Goal: Check status

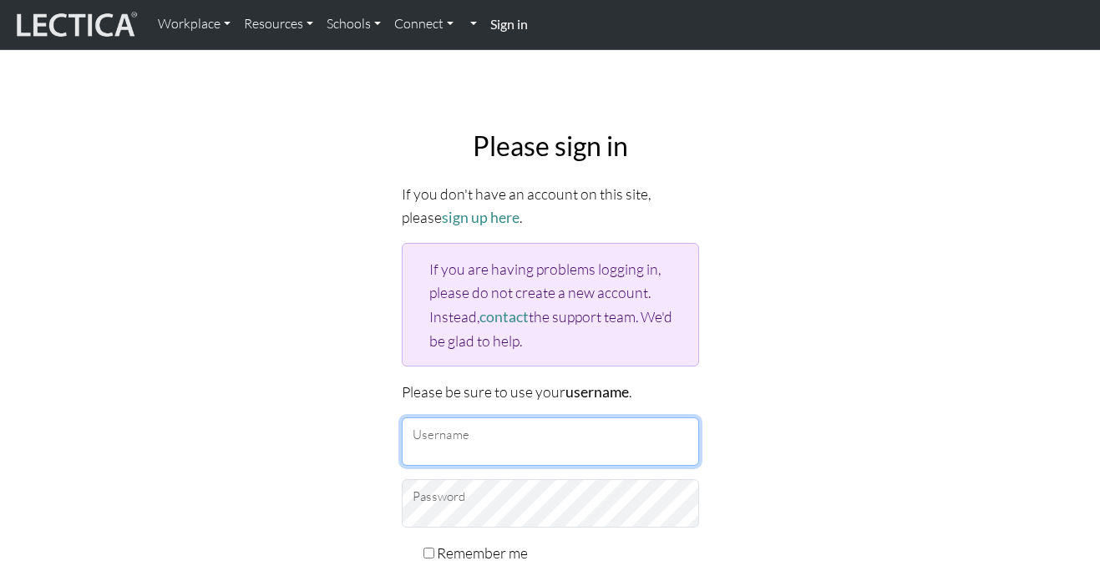
type input "dharaapatel"
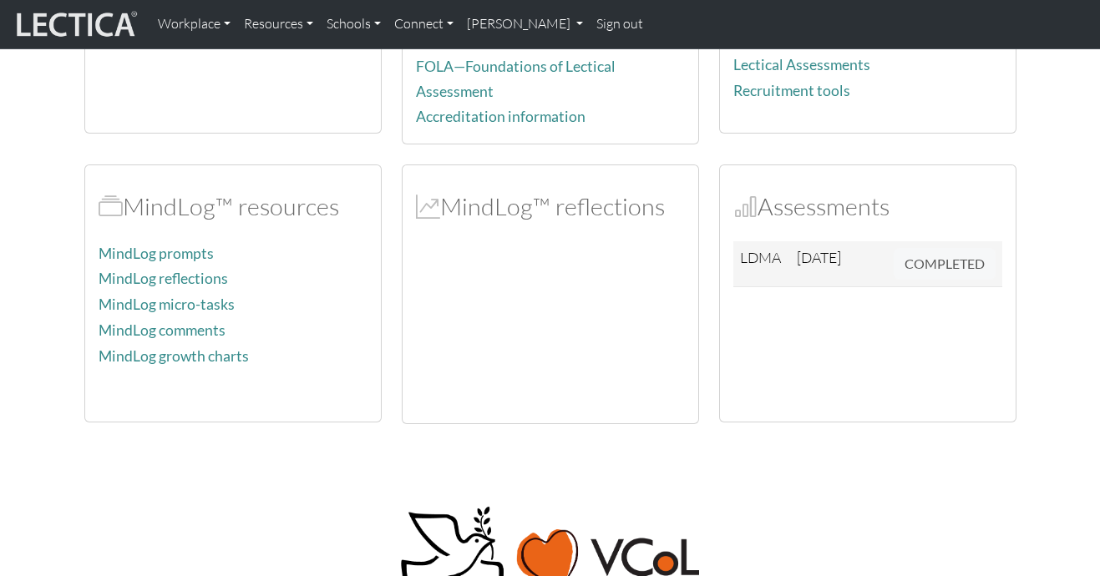
scroll to position [357, 0]
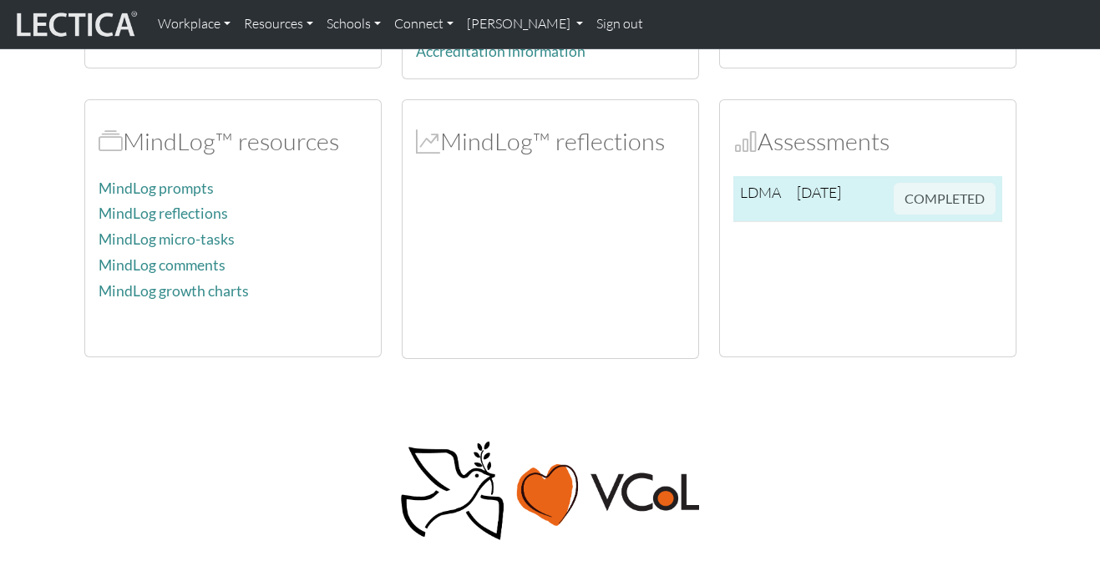
click at [894, 189] on span "COMPLETED" at bounding box center [945, 196] width 102 height 18
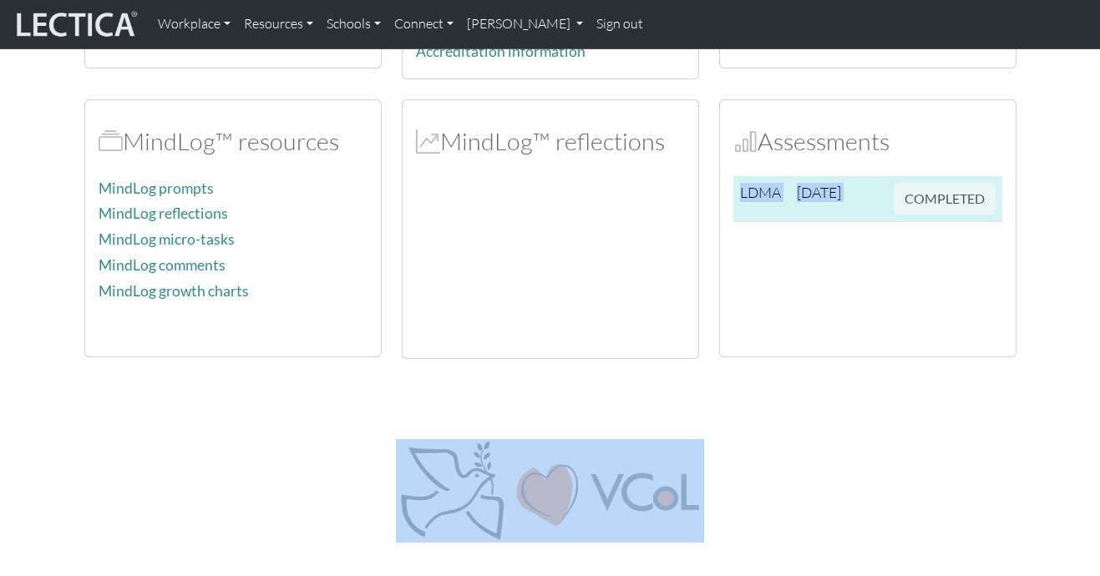
click at [894, 189] on span "COMPLETED" at bounding box center [945, 196] width 102 height 18
click at [940, 189] on span "COMPLETED" at bounding box center [945, 196] width 102 height 18
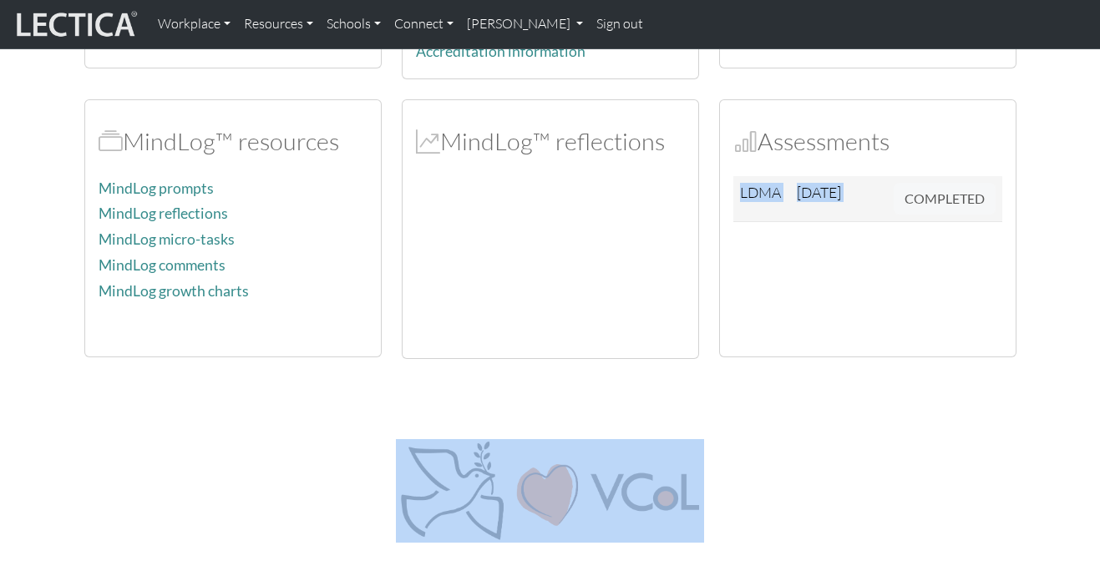
click at [908, 234] on div "LDMA 2025-08-15 COMPLETED" at bounding box center [867, 259] width 269 height 167
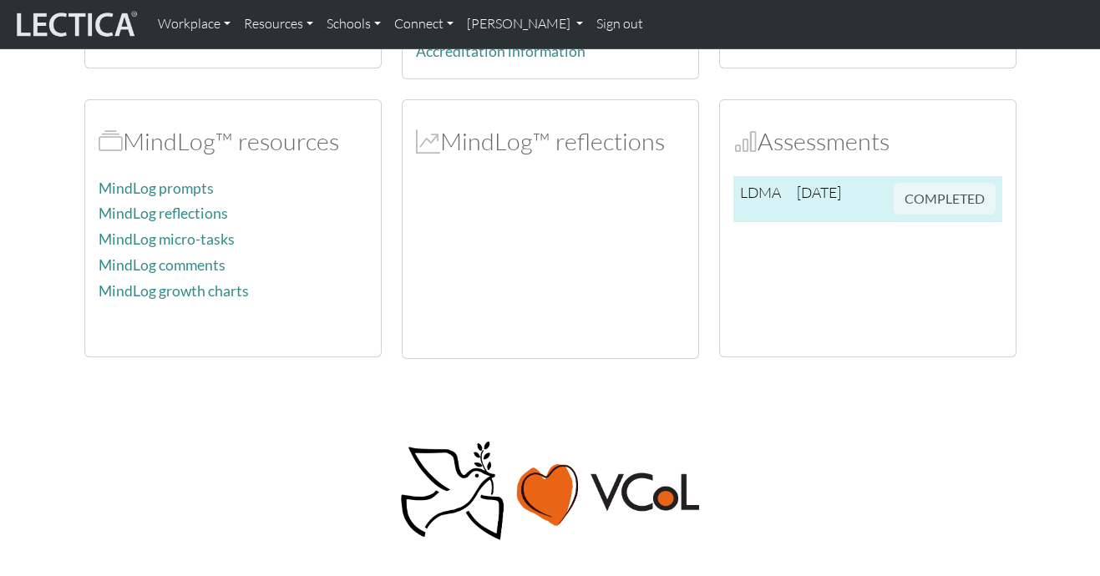
click at [803, 176] on td "2025-08-15" at bounding box center [826, 199] width 73 height 46
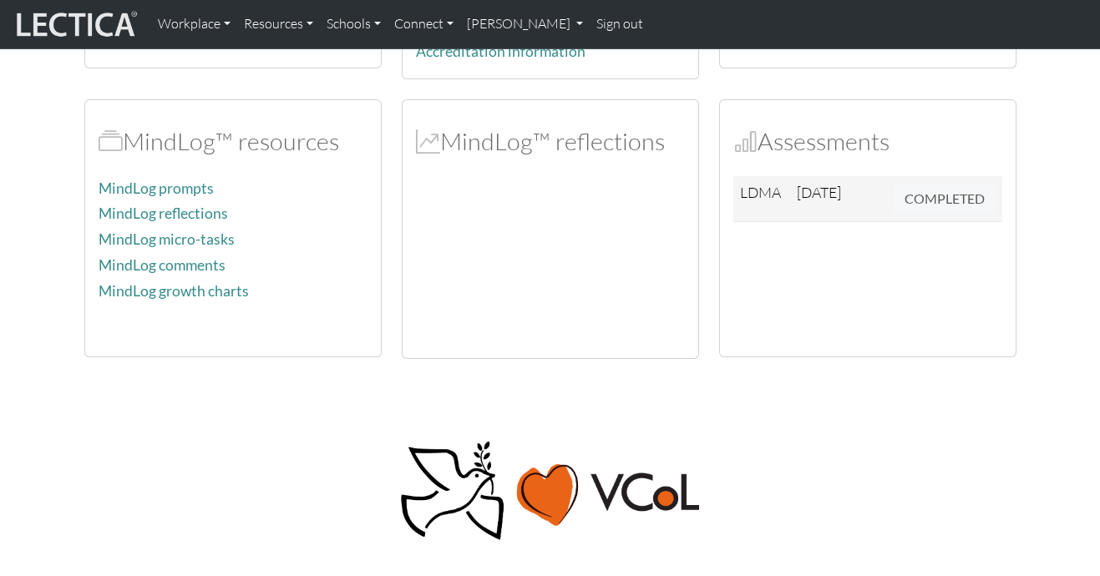
click at [832, 266] on div "LDMA 2025-08-15 COMPLETED" at bounding box center [867, 259] width 269 height 167
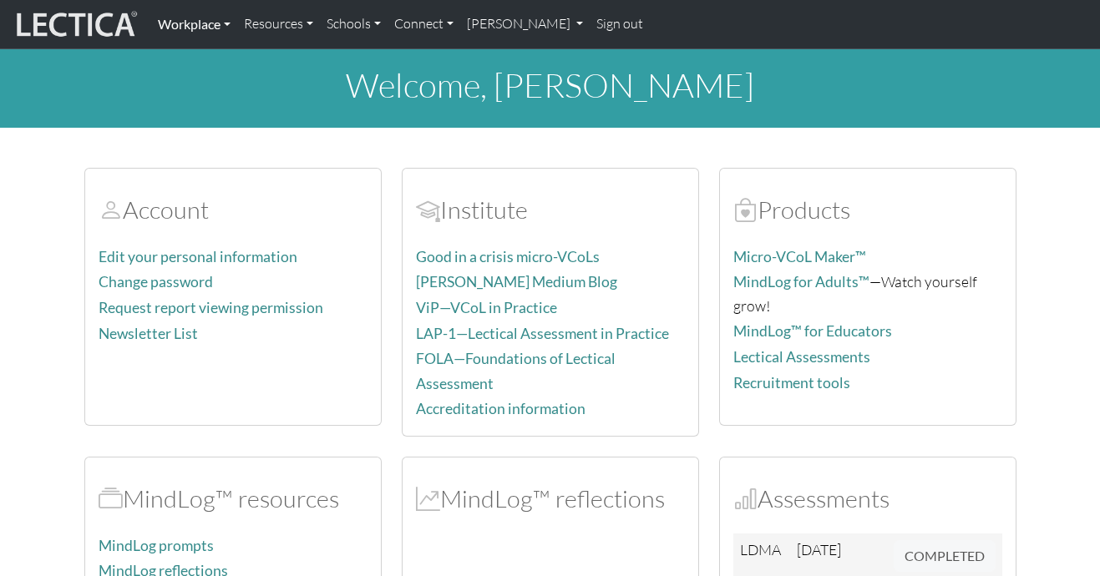
scroll to position [0, 0]
